Goal: Find specific page/section: Find specific page/section

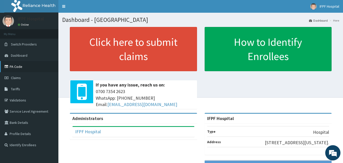
click at [21, 67] on link "PA Code" at bounding box center [29, 66] width 58 height 11
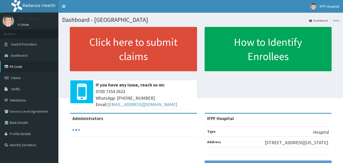
click at [21, 65] on link "PA Code" at bounding box center [29, 66] width 58 height 11
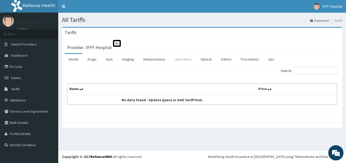
click at [191, 58] on link "Laboratory" at bounding box center [183, 59] width 25 height 11
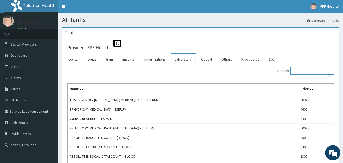
click at [317, 71] on input "Search:" at bounding box center [312, 71] width 44 height 8
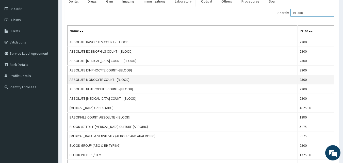
scroll to position [7, 0]
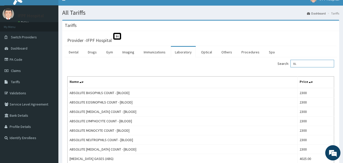
type input "B"
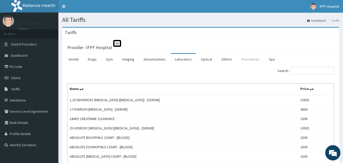
click at [249, 59] on link "Procedures" at bounding box center [250, 59] width 26 height 11
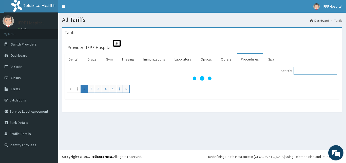
click at [318, 73] on input "Search:" at bounding box center [316, 71] width 44 height 8
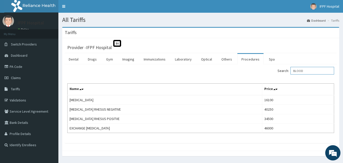
type input "BLOOD"
click at [27, 65] on link "PA Code" at bounding box center [29, 66] width 58 height 11
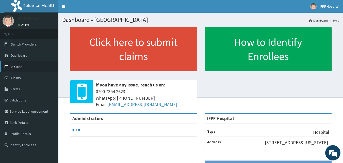
click at [24, 65] on link "PA Code" at bounding box center [29, 66] width 58 height 11
